Goal: Task Accomplishment & Management: Manage account settings

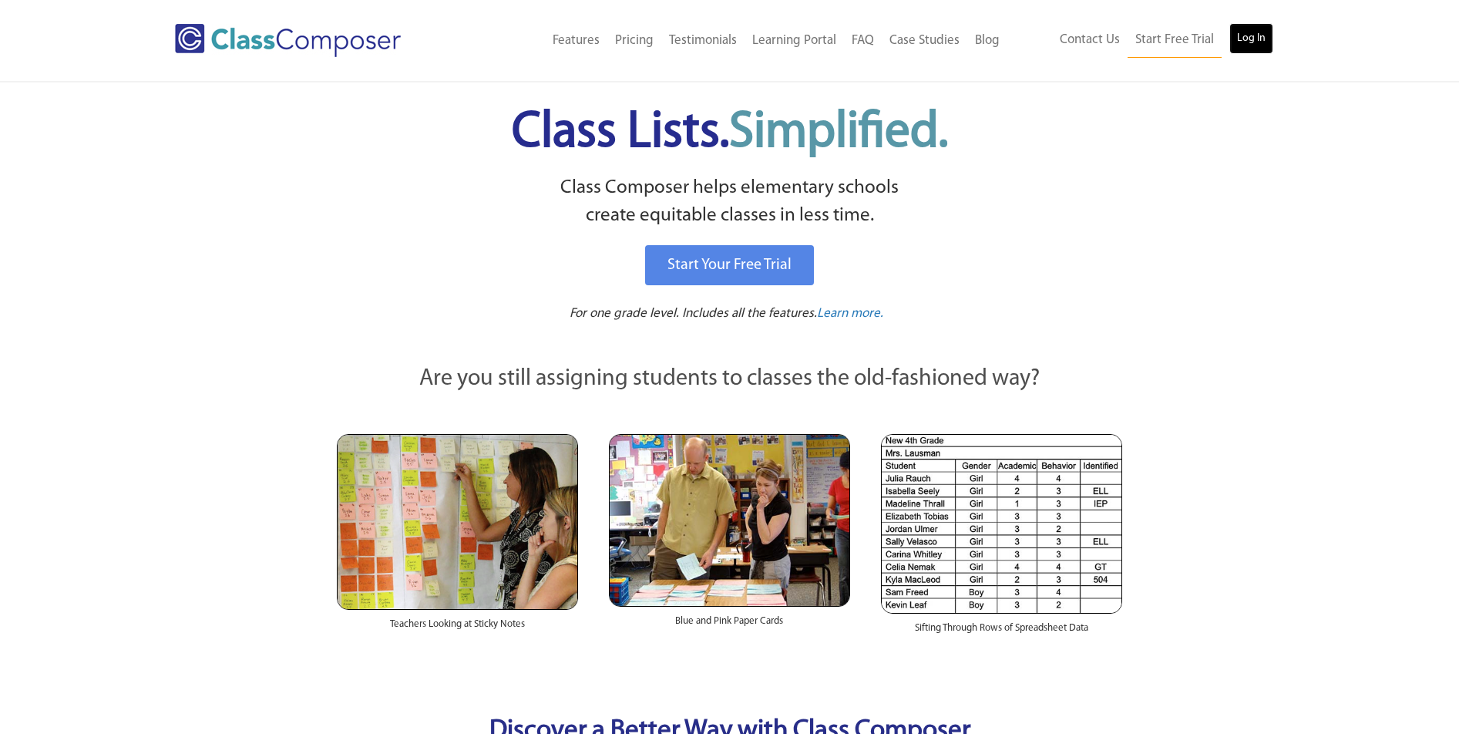
click at [1249, 46] on link "Log In" at bounding box center [1251, 38] width 44 height 31
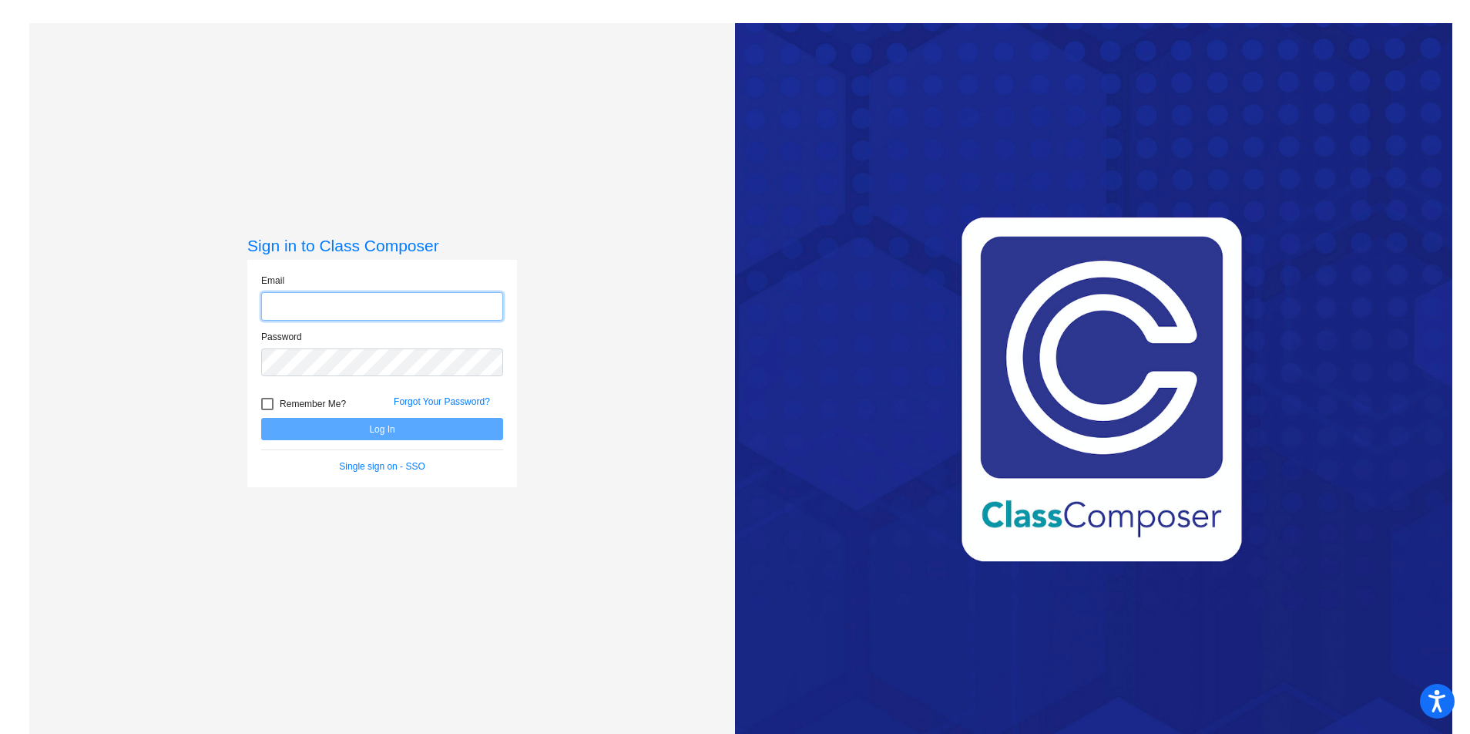
type input "mthomas@cvs.k12.mi.us"
click at [425, 432] on button "Log In" at bounding box center [382, 429] width 242 height 22
